Goal: Task Accomplishment & Management: Use online tool/utility

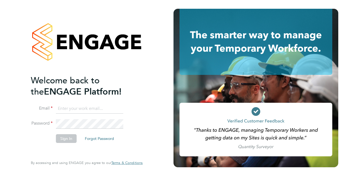
type input "meghan.hallahan@justice.gov.uk"
drag, startPoint x: 45, startPoint y: 138, endPoint x: 69, endPoint y: 139, distance: 24.3
click at [69, 139] on li "Sign In Forgot Password" at bounding box center [84, 141] width 106 height 14
click at [69, 139] on button "Sign In" at bounding box center [66, 138] width 21 height 9
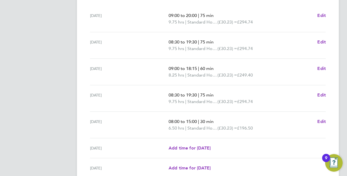
scroll to position [217, 0]
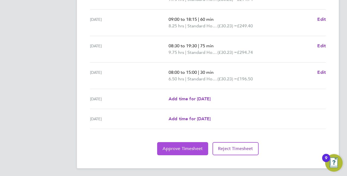
click at [184, 149] on span "Approve Timesheet" at bounding box center [182, 148] width 40 height 5
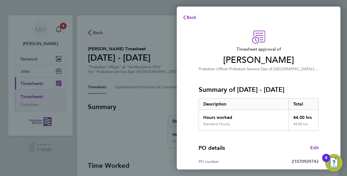
scroll to position [85, 0]
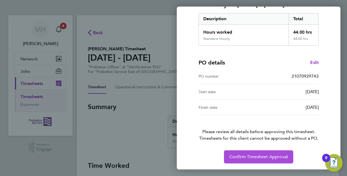
click at [245, 157] on span "Confirm Timesheet Approval" at bounding box center [258, 156] width 58 height 5
